Goal: Learn about a topic

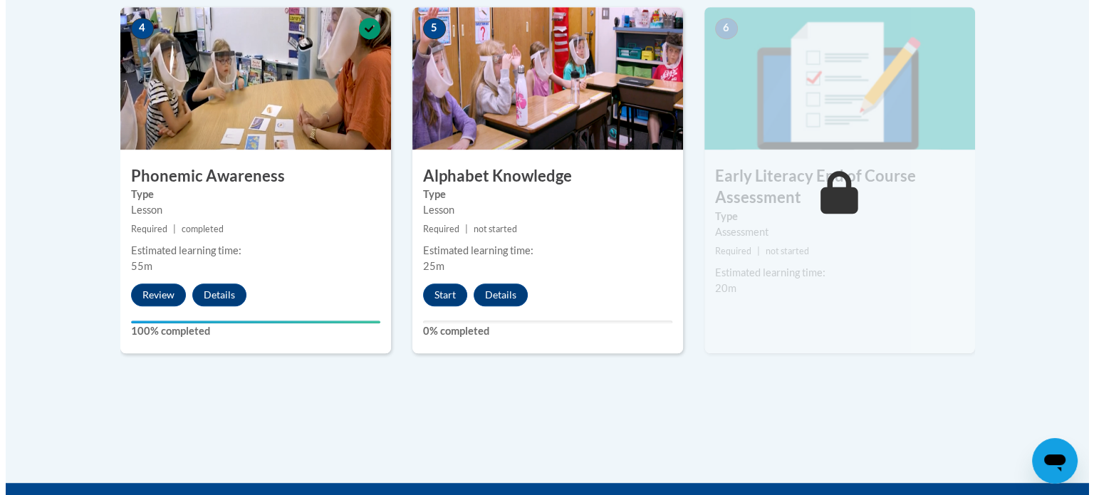
scroll to position [887, 0]
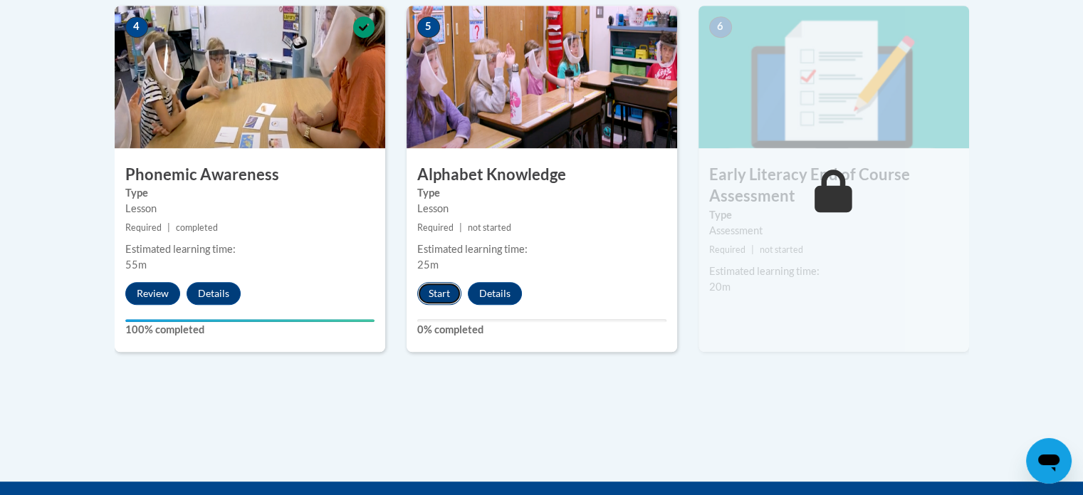
click at [437, 290] on button "Start" at bounding box center [439, 293] width 44 height 23
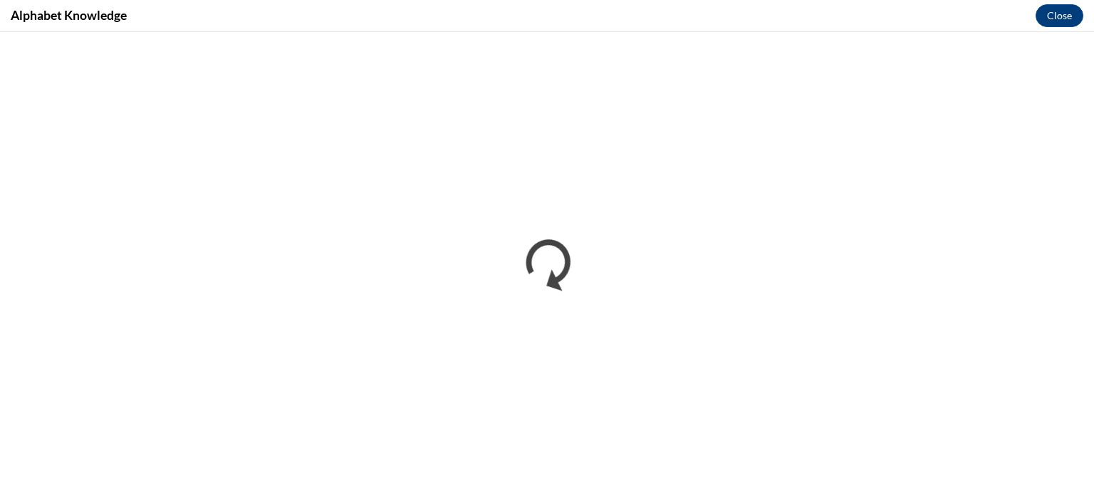
scroll to position [0, 0]
